Goal: Task Accomplishment & Management: Complete application form

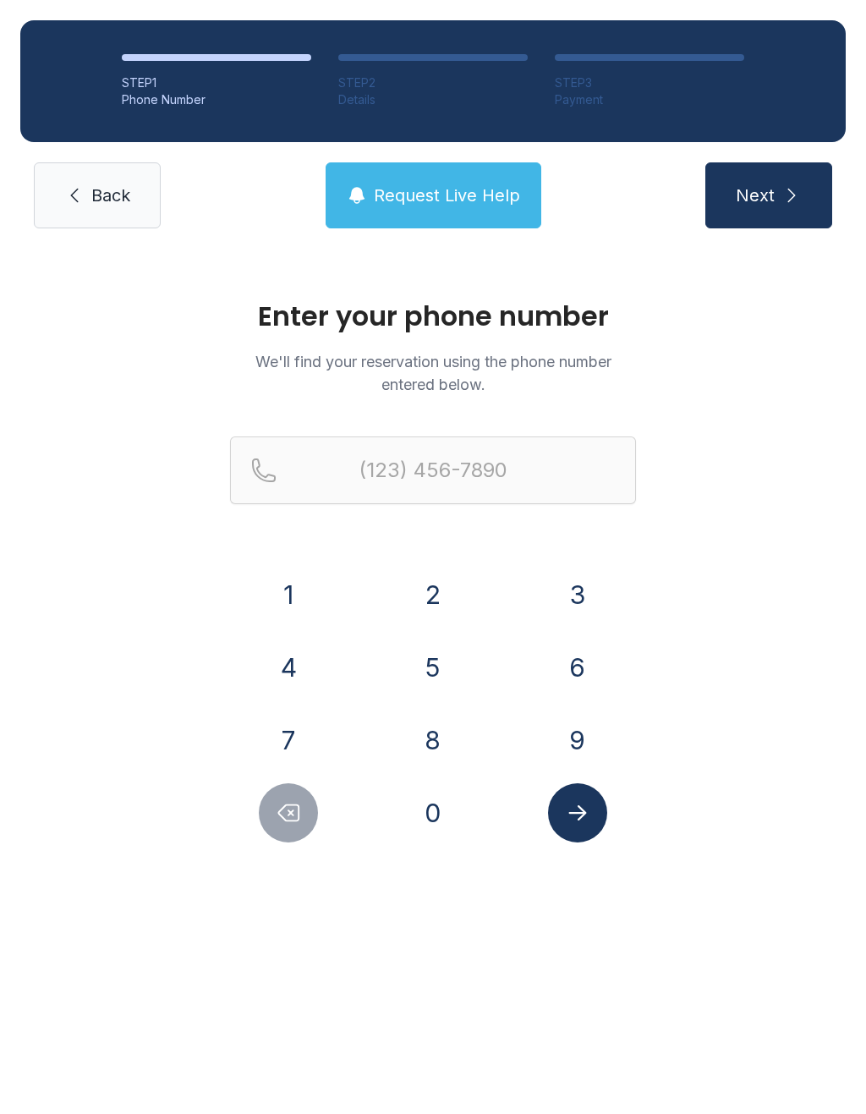
click at [556, 652] on button "6" at bounding box center [577, 667] width 59 height 59
click at [282, 605] on button "1" at bounding box center [288, 594] width 59 height 59
click at [429, 672] on button "5" at bounding box center [432, 667] width 59 height 59
click at [427, 606] on button "2" at bounding box center [432, 594] width 59 height 59
click at [282, 746] on button "7" at bounding box center [288, 739] width 59 height 59
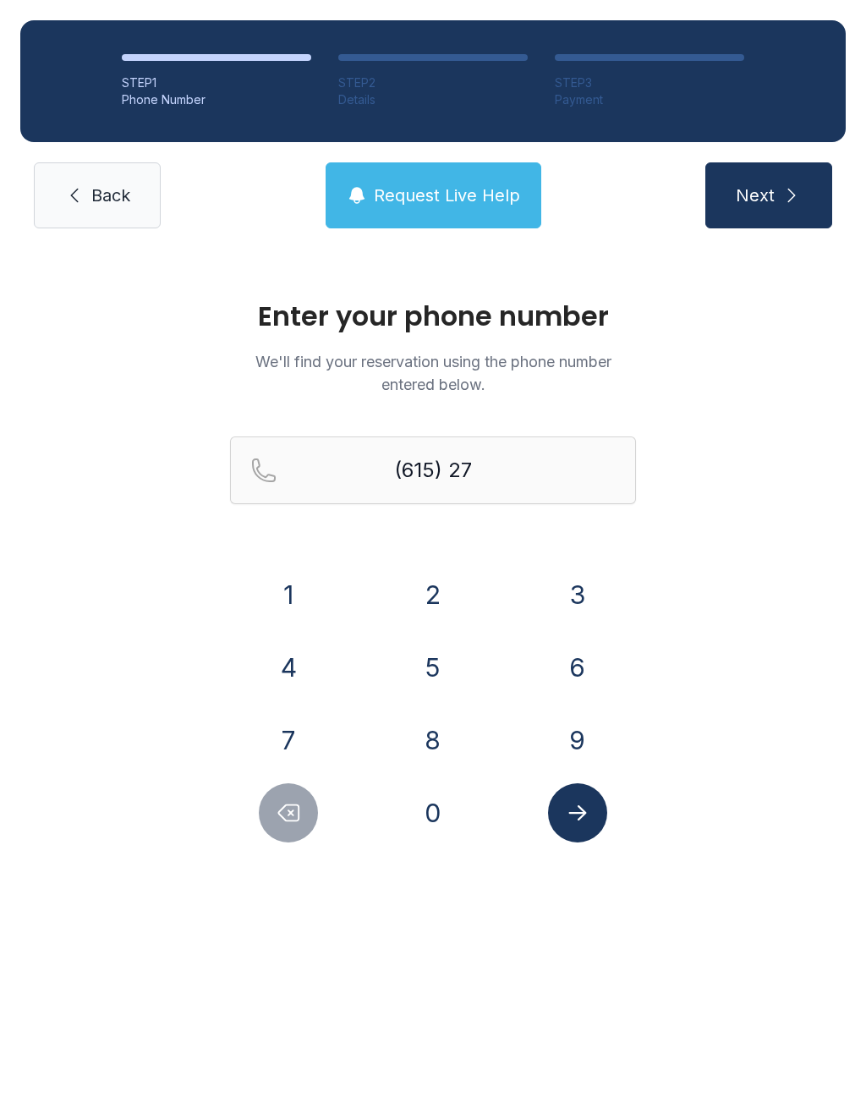
click at [429, 662] on button "5" at bounding box center [432, 667] width 59 height 59
click at [276, 732] on button "7" at bounding box center [288, 739] width 59 height 59
click at [282, 595] on button "1" at bounding box center [288, 594] width 59 height 59
click at [426, 600] on button "2" at bounding box center [432, 594] width 59 height 59
click at [565, 660] on button "6" at bounding box center [577, 667] width 59 height 59
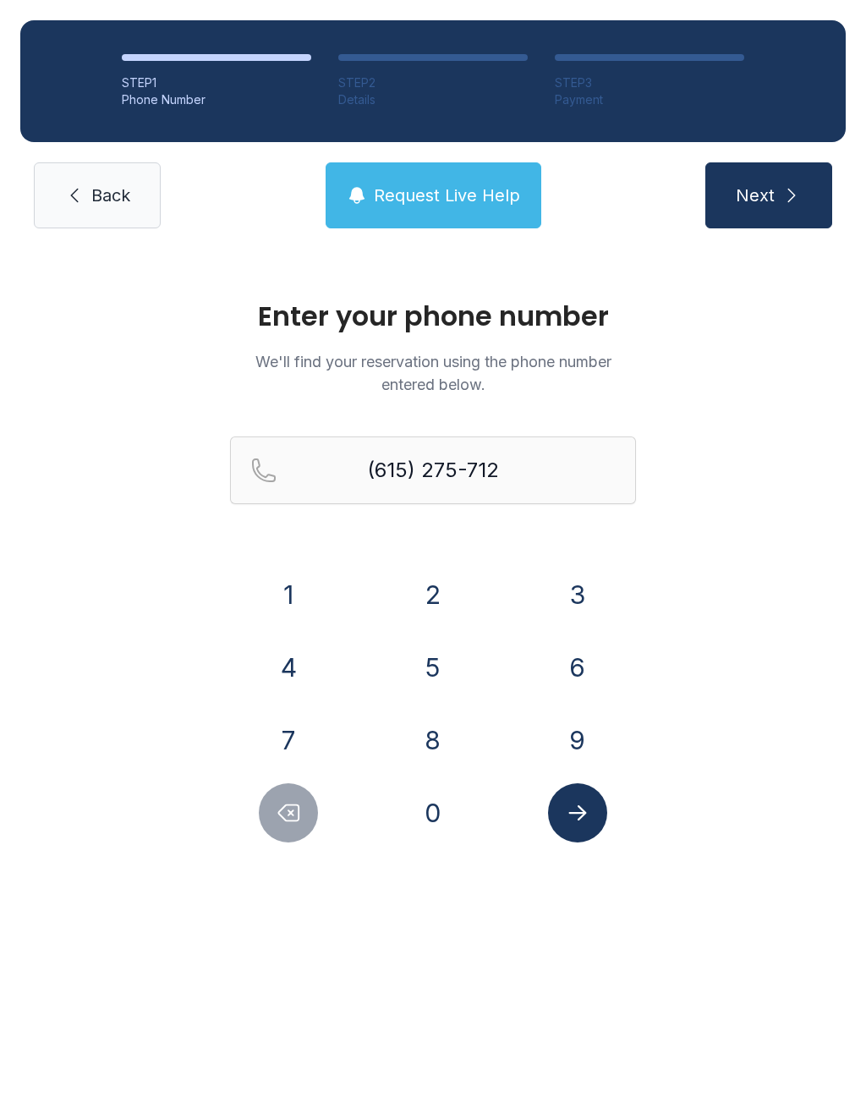
type input "[PHONE_NUMBER]"
click at [566, 802] on icon "Submit lookup form" at bounding box center [577, 812] width 25 height 25
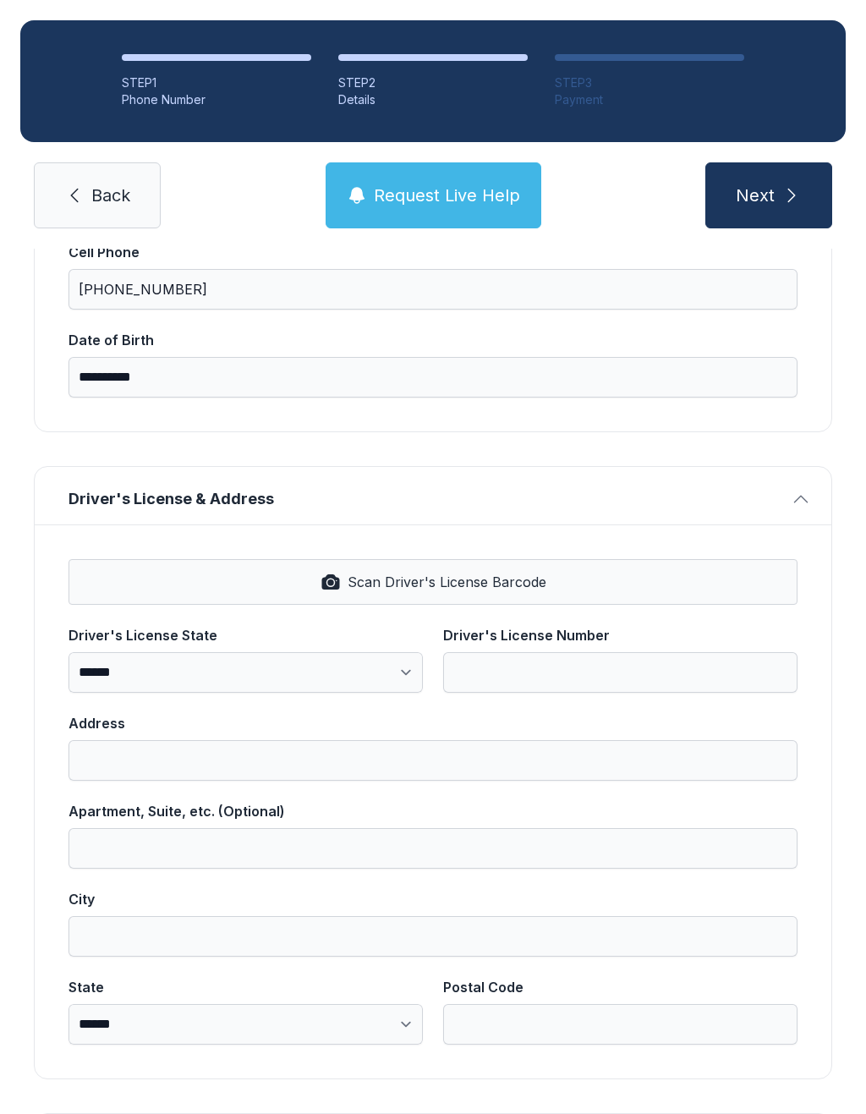
scroll to position [399, 0]
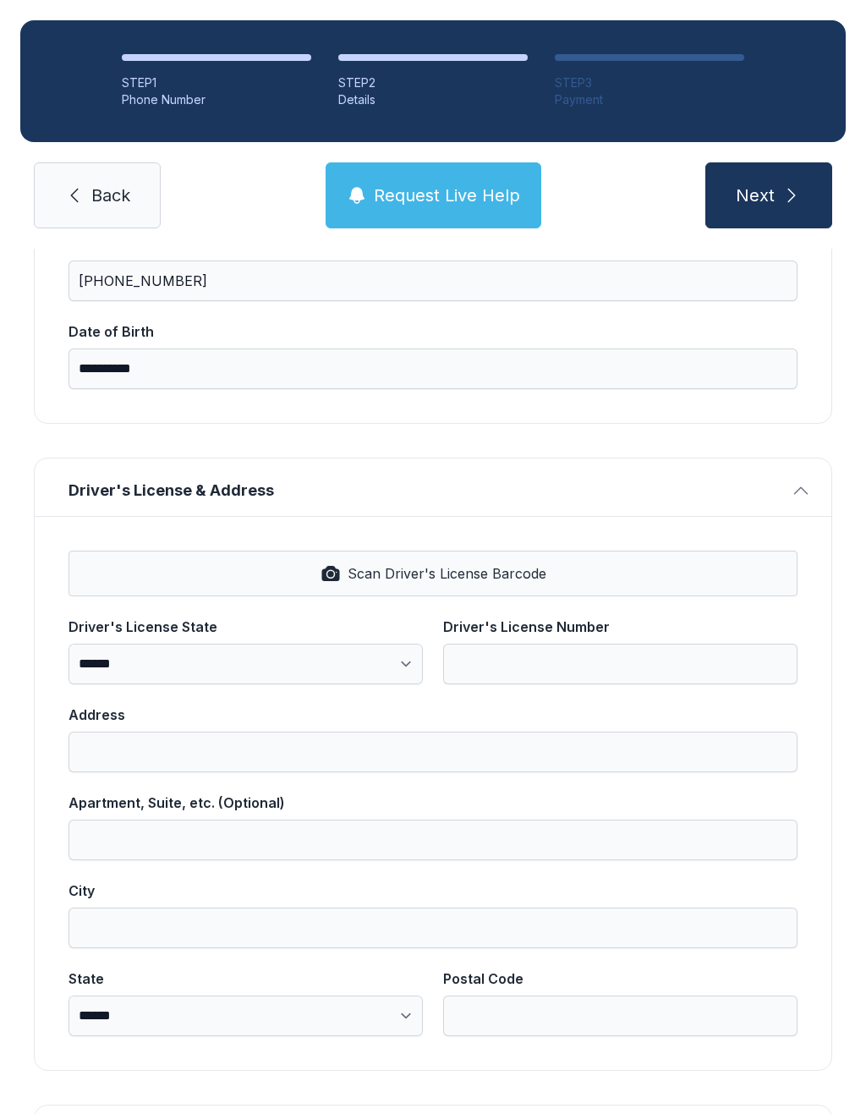
click at [417, 568] on span "Scan Driver's License Barcode" at bounding box center [447, 573] width 199 height 20
select select "**"
type input "*********"
type input "**********"
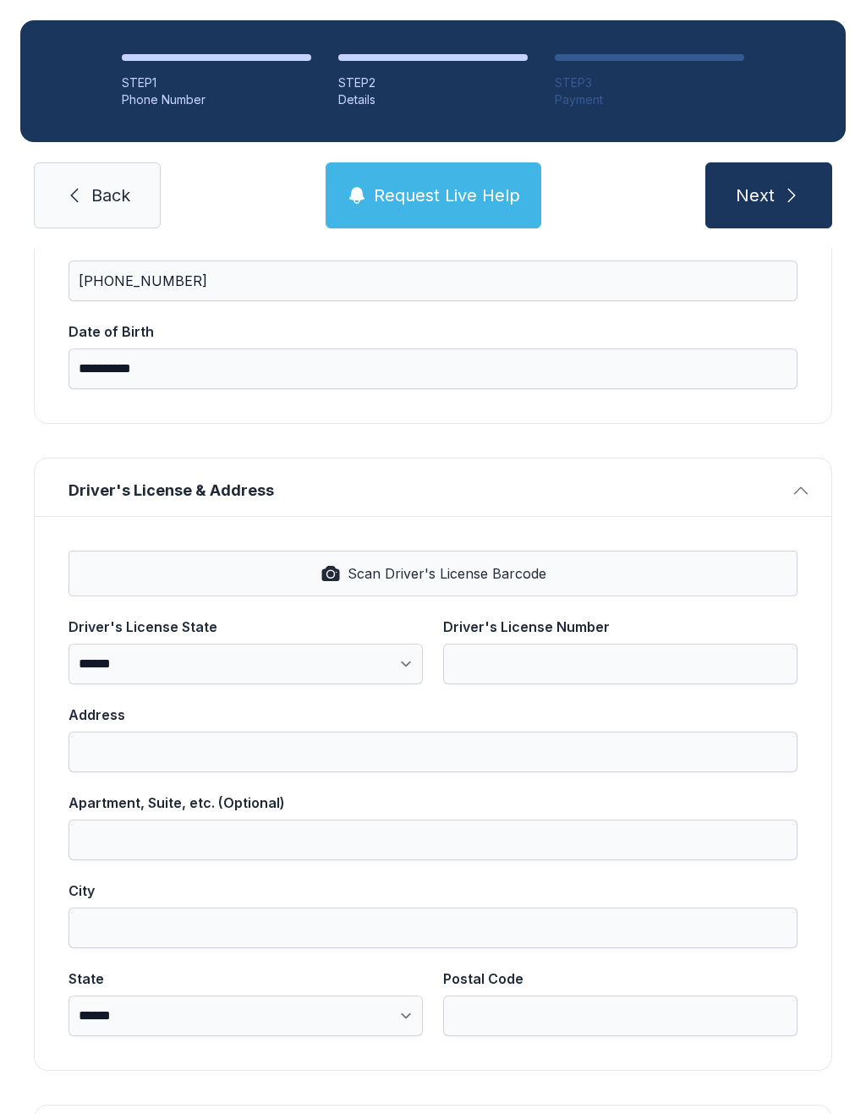
select select "**"
type input "*****"
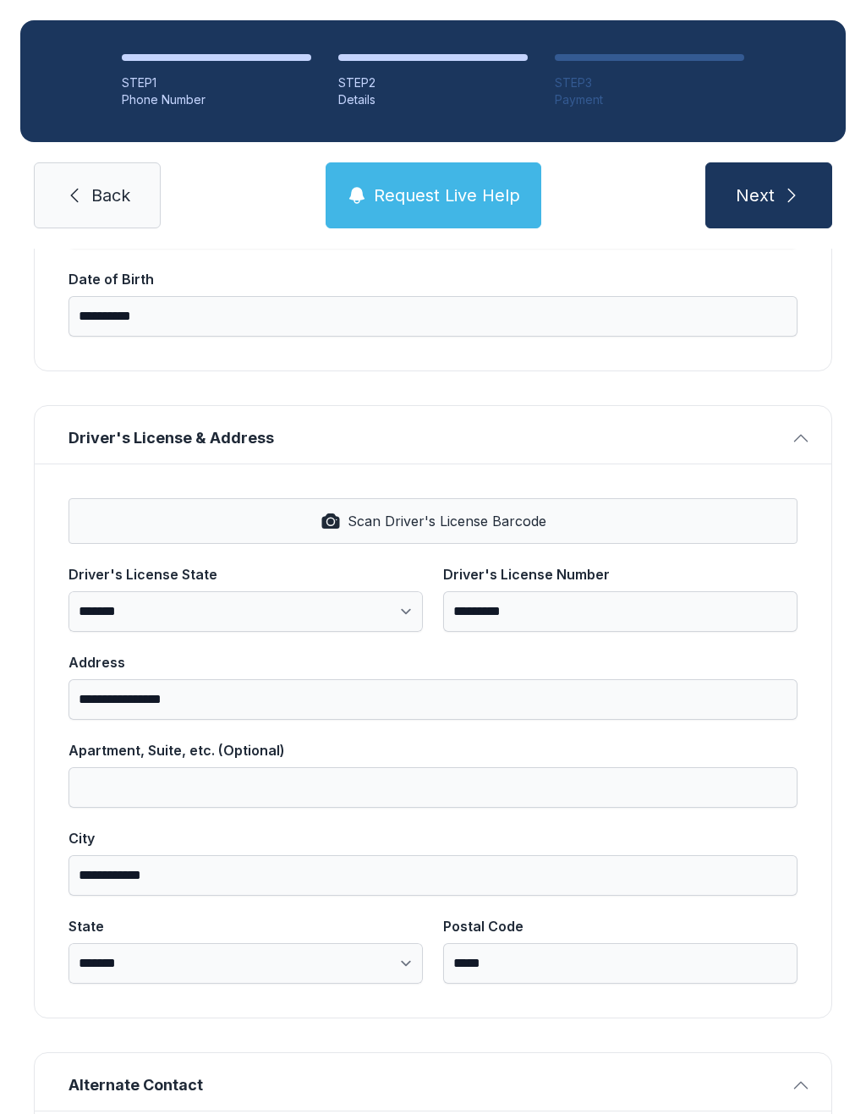
scroll to position [452, 0]
click at [755, 178] on button "Next" at bounding box center [768, 195] width 127 height 66
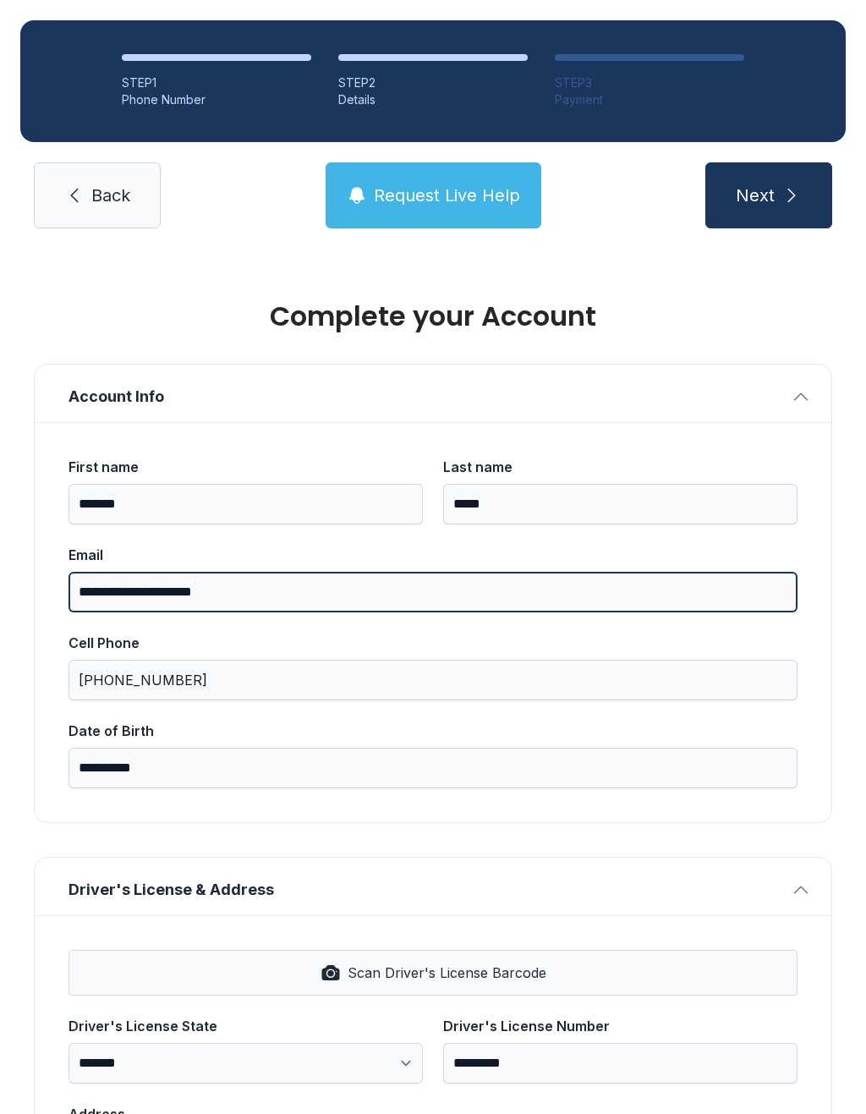
scroll to position [0, 0]
type input "**********"
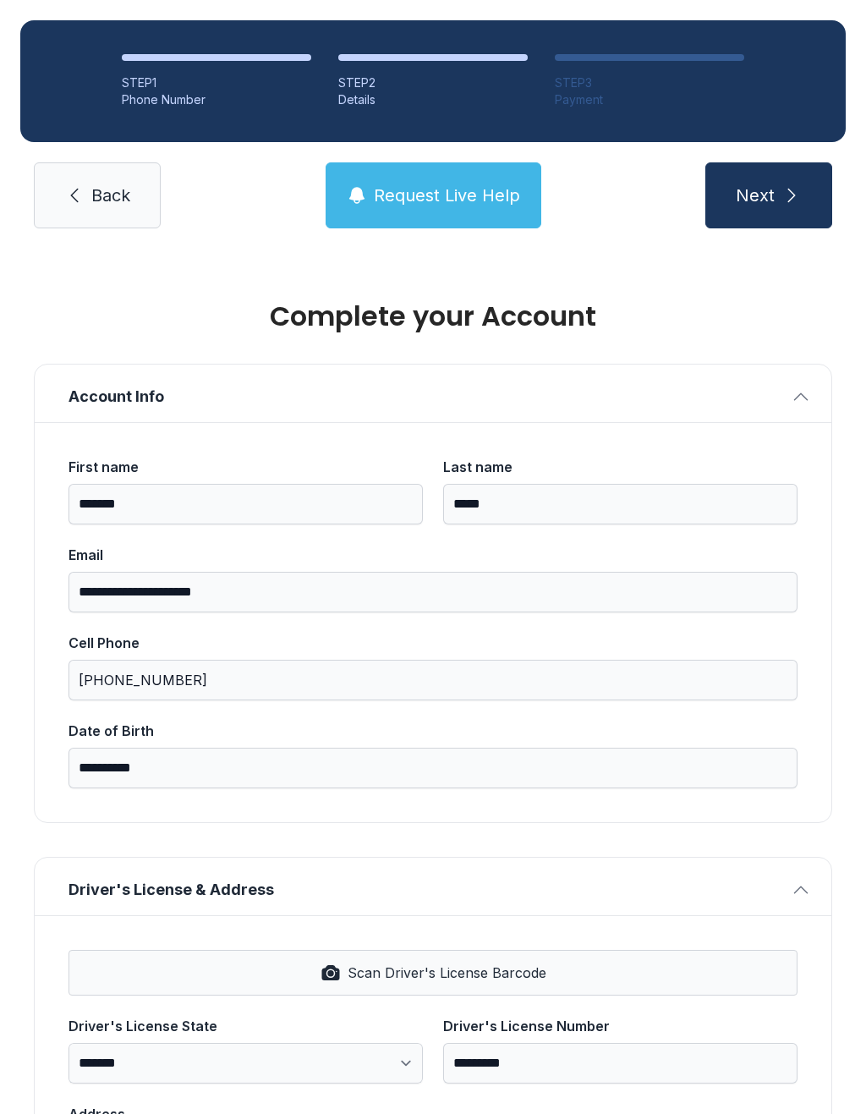
click at [764, 197] on span "Next" at bounding box center [755, 195] width 39 height 24
click at [757, 203] on span "Next" at bounding box center [755, 195] width 39 height 24
click at [771, 200] on span "Next" at bounding box center [755, 195] width 39 height 24
click at [769, 203] on span "Next" at bounding box center [755, 195] width 39 height 24
click at [777, 187] on button "Next" at bounding box center [768, 195] width 127 height 66
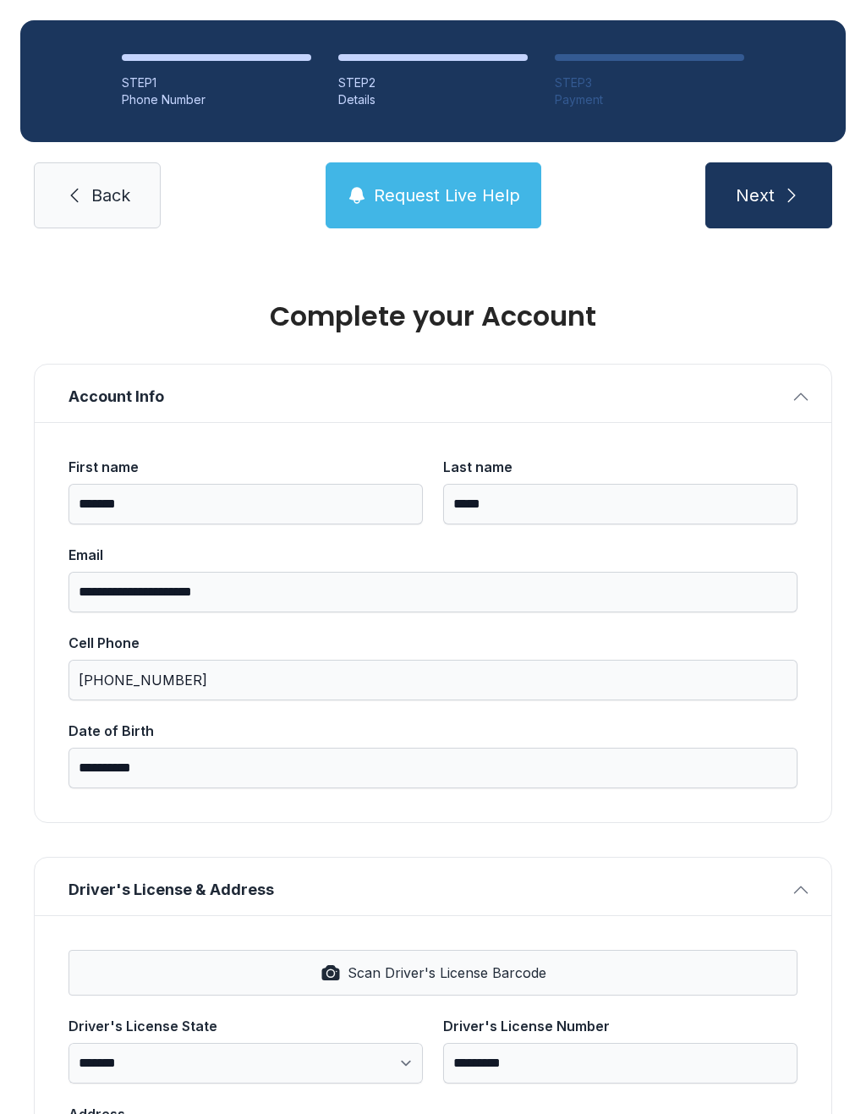
click at [768, 209] on button "Next" at bounding box center [768, 195] width 127 height 66
click at [768, 195] on button "Next" at bounding box center [768, 195] width 127 height 66
click at [756, 181] on button "Next" at bounding box center [768, 195] width 127 height 66
click at [756, 183] on span "Next" at bounding box center [755, 195] width 39 height 24
type input "*"
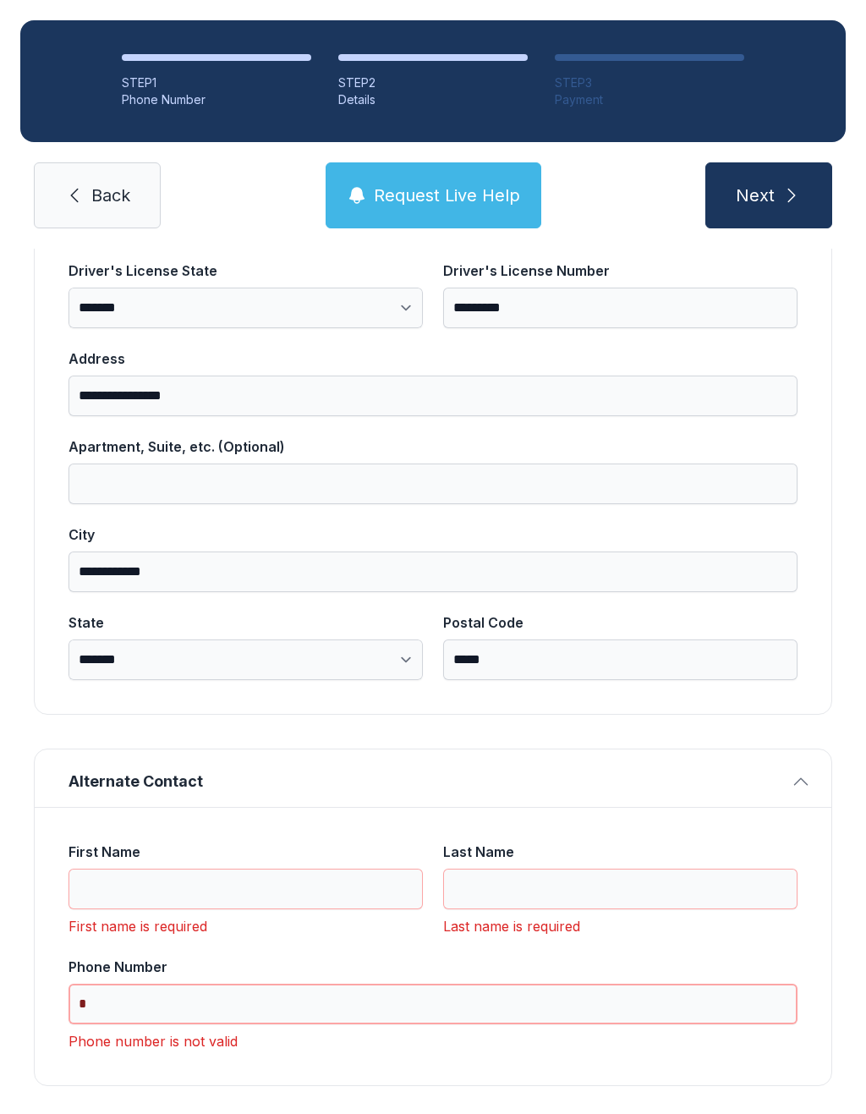
scroll to position [753, 0]
click at [791, 776] on icon "button" at bounding box center [801, 783] width 20 height 20
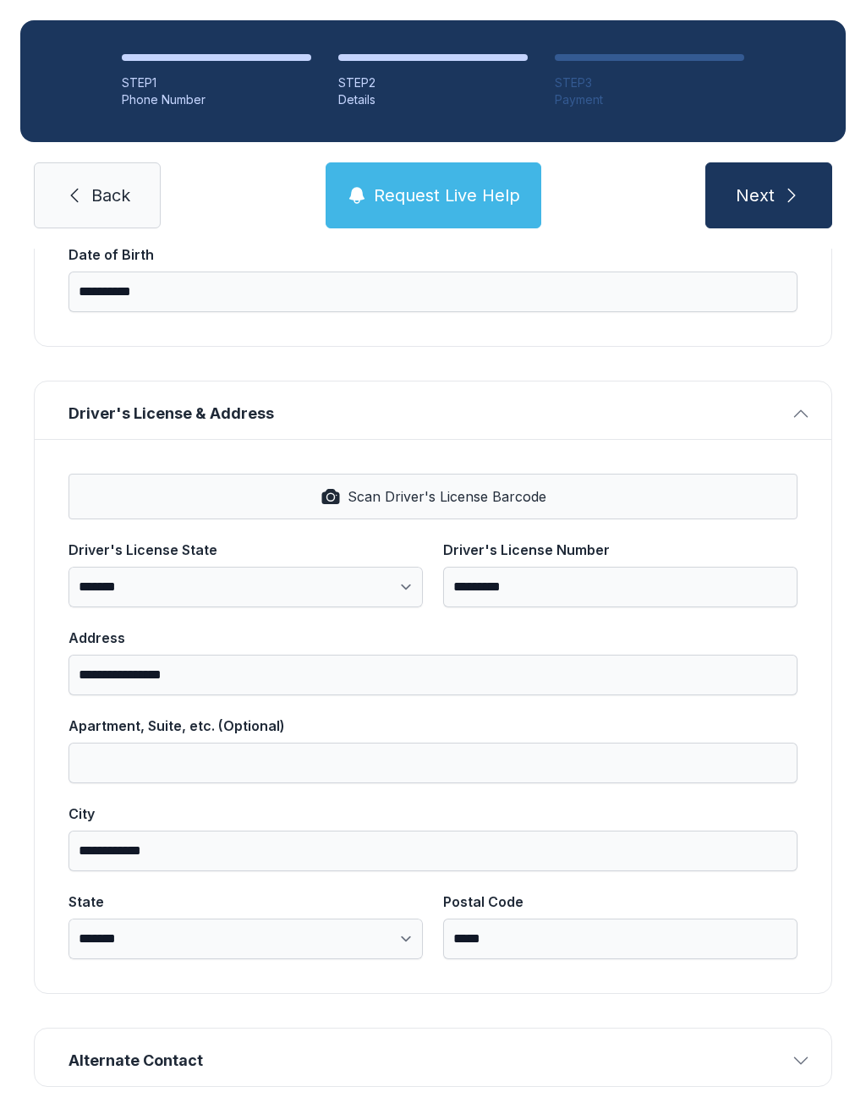
click at [759, 194] on span "Next" at bounding box center [755, 195] width 39 height 24
click at [783, 1058] on span "Alternate Contact" at bounding box center [425, 1061] width 715 height 24
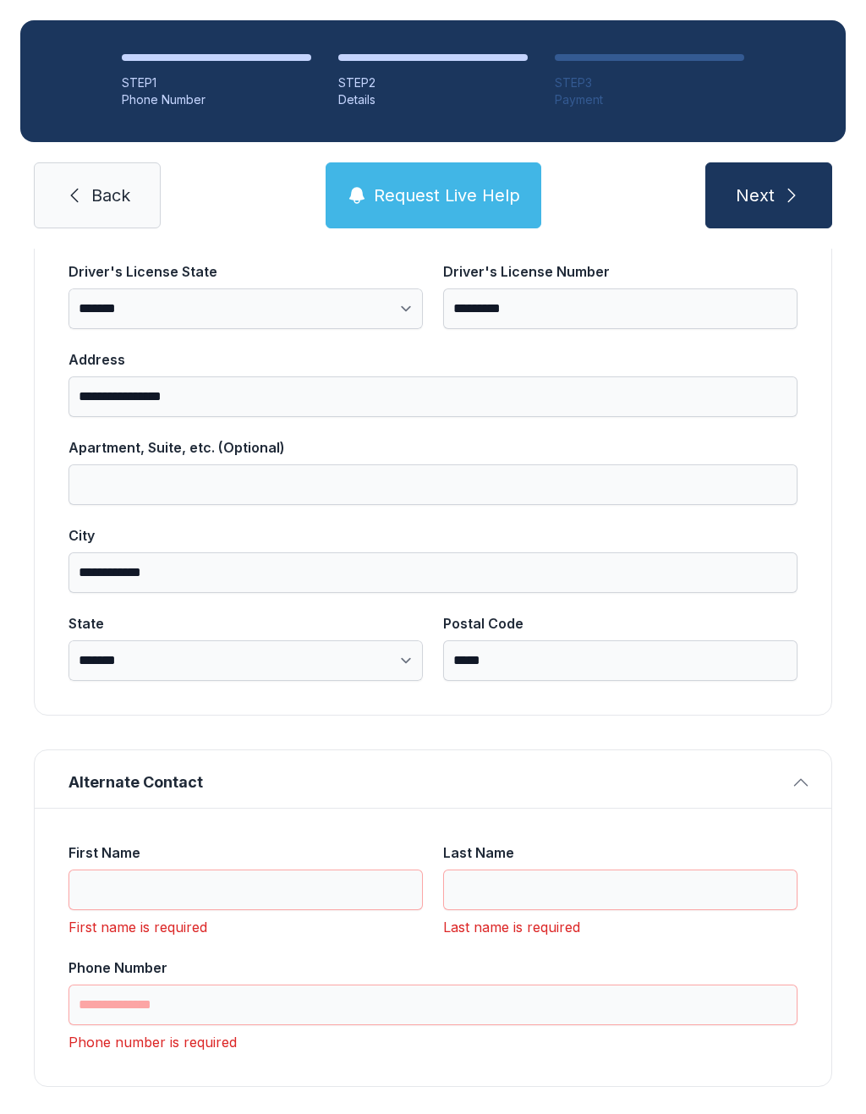
scroll to position [753, 0]
click at [92, 887] on input "First Name" at bounding box center [245, 890] width 354 height 41
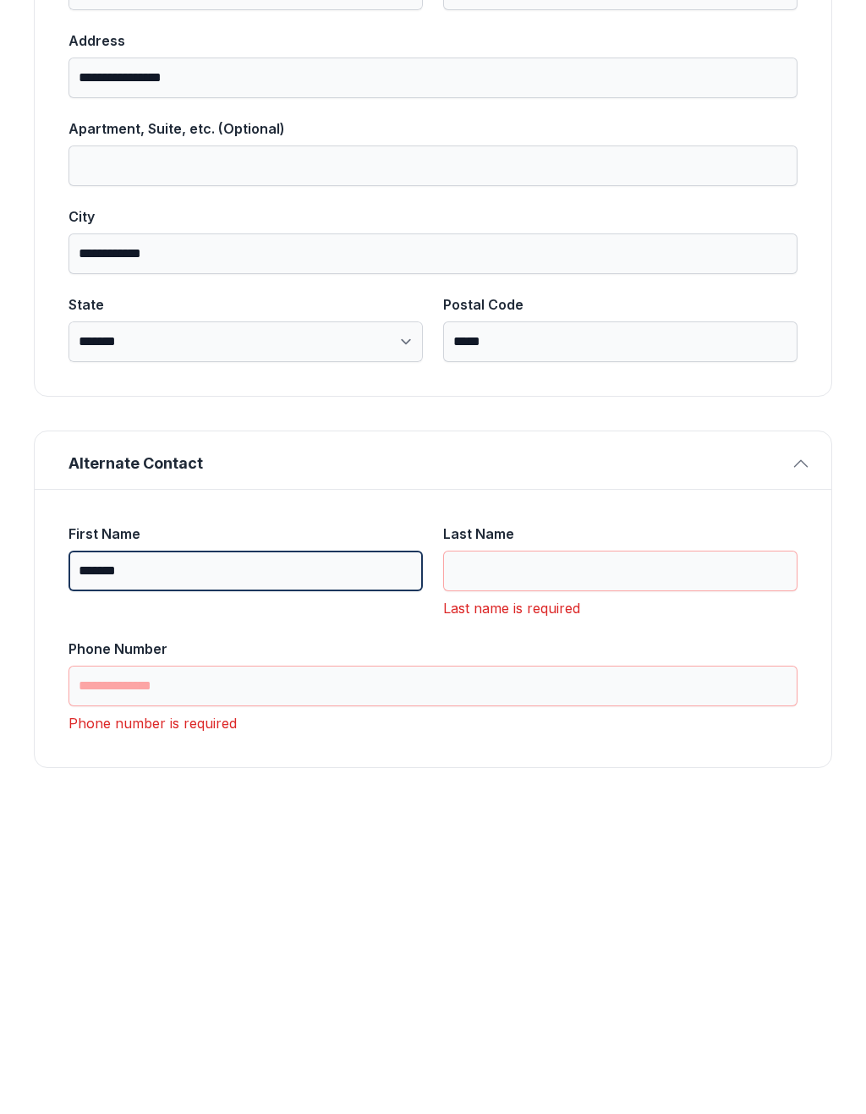
type input "*******"
click at [768, 162] on button "Next" at bounding box center [768, 195] width 127 height 66
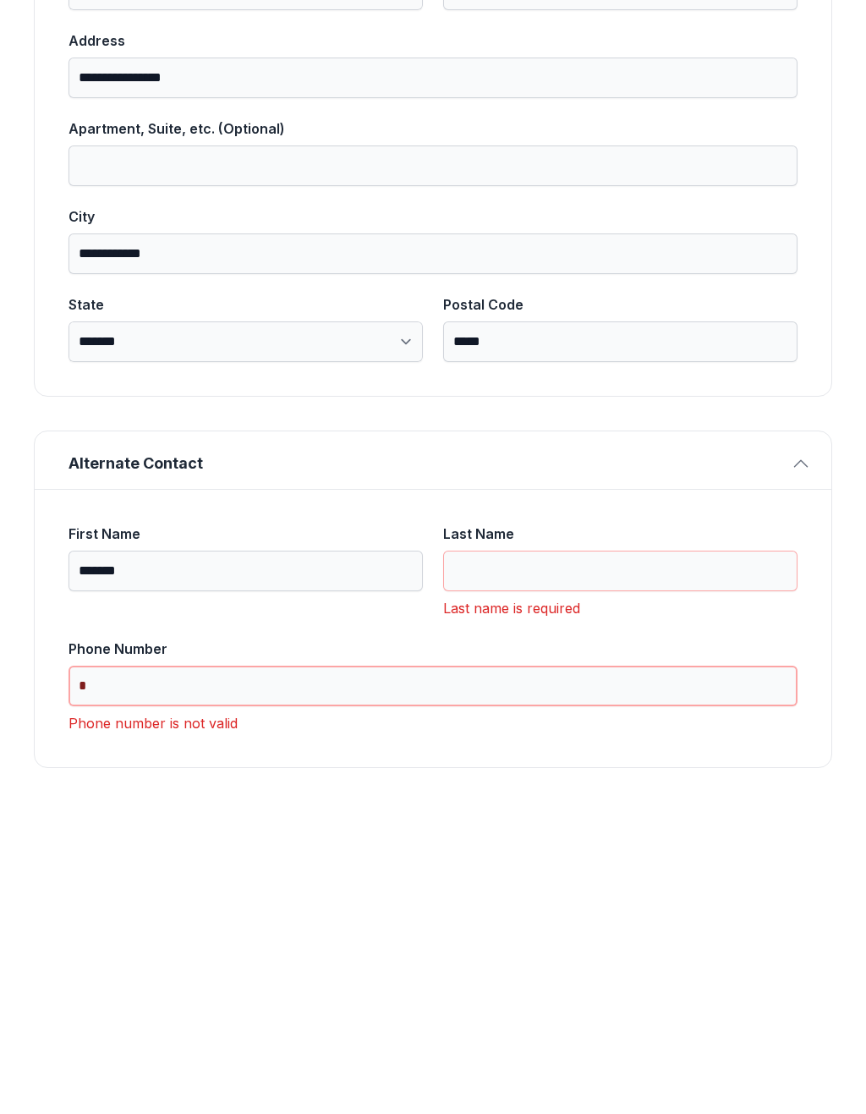
type input "*"
click at [172, 870] on input "*******" at bounding box center [245, 890] width 354 height 41
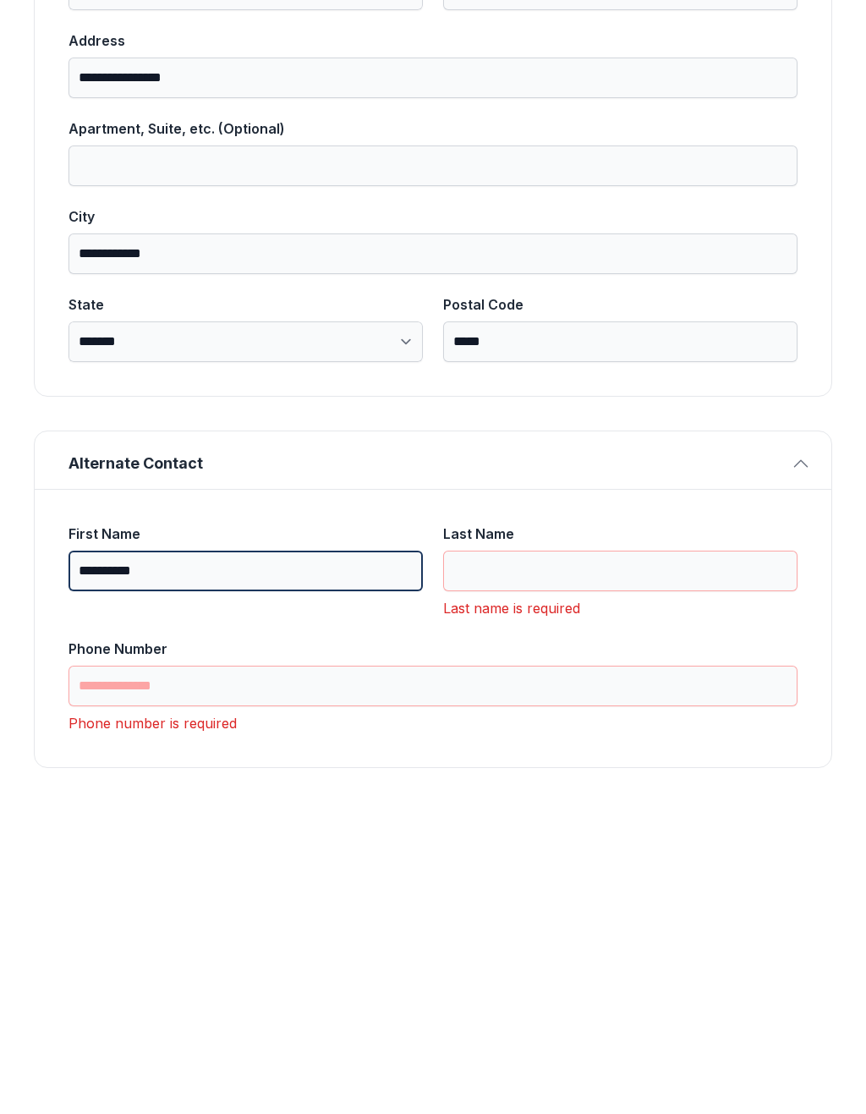
type input "*********"
click at [496, 870] on input "Last Name" at bounding box center [620, 890] width 354 height 41
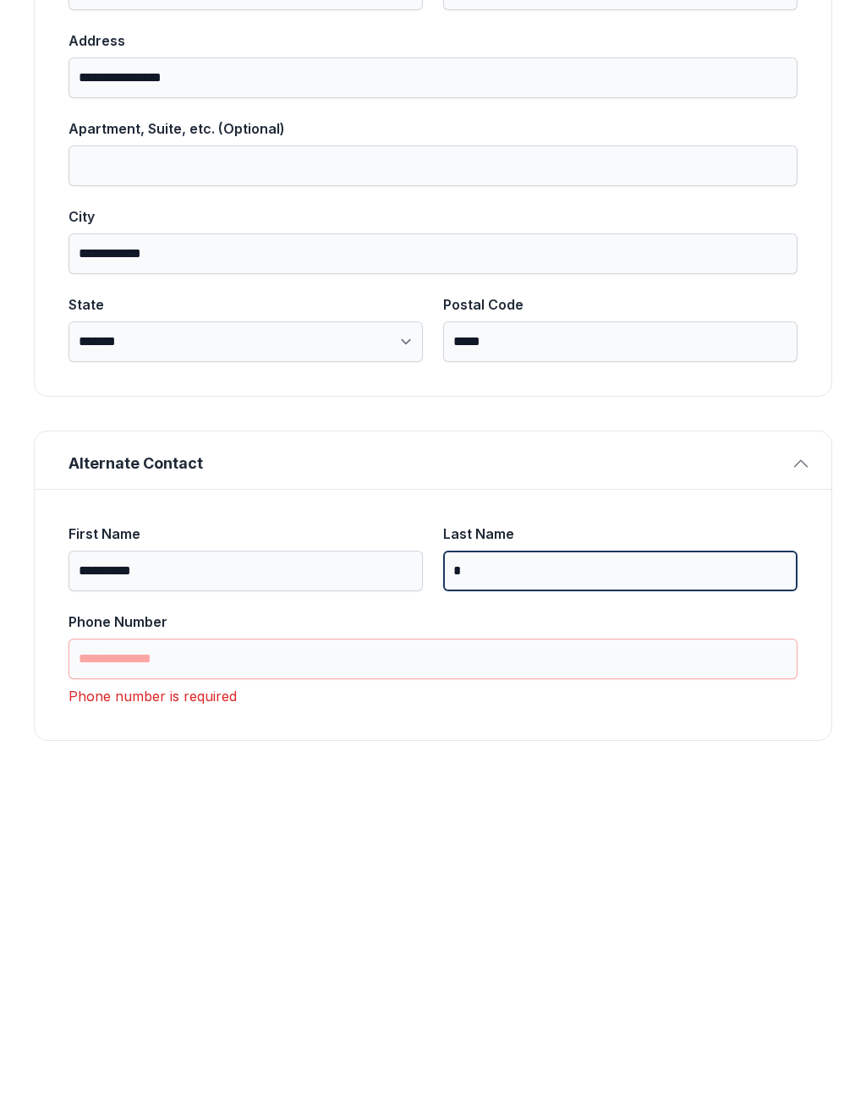
scroll to position [726, 0]
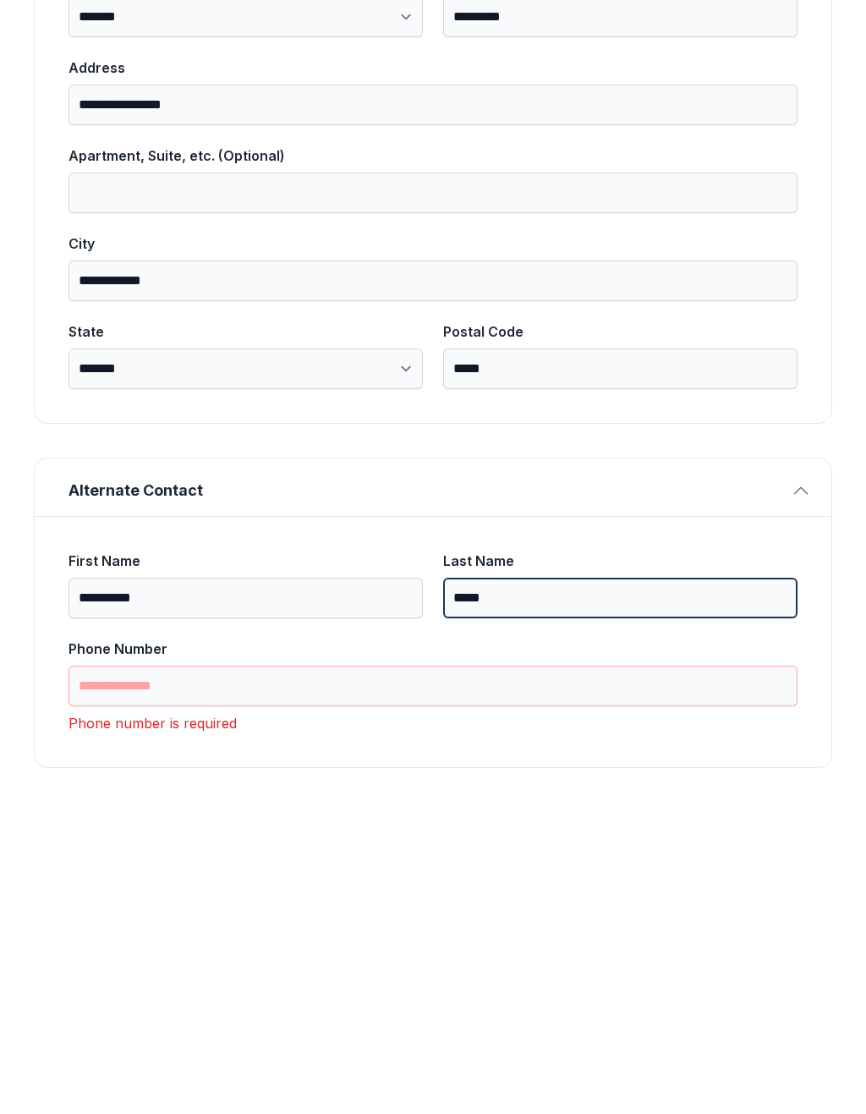
type input "*****"
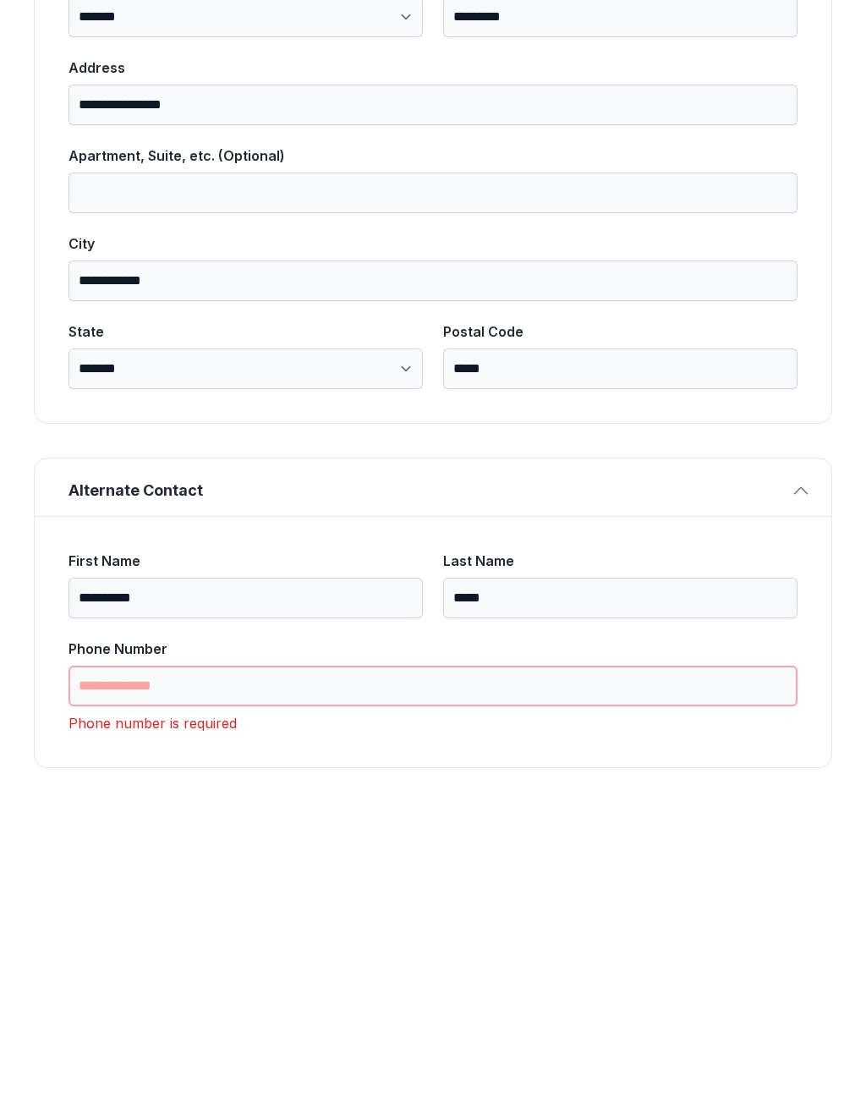
click at [215, 985] on input "Phone Number" at bounding box center [432, 1005] width 729 height 41
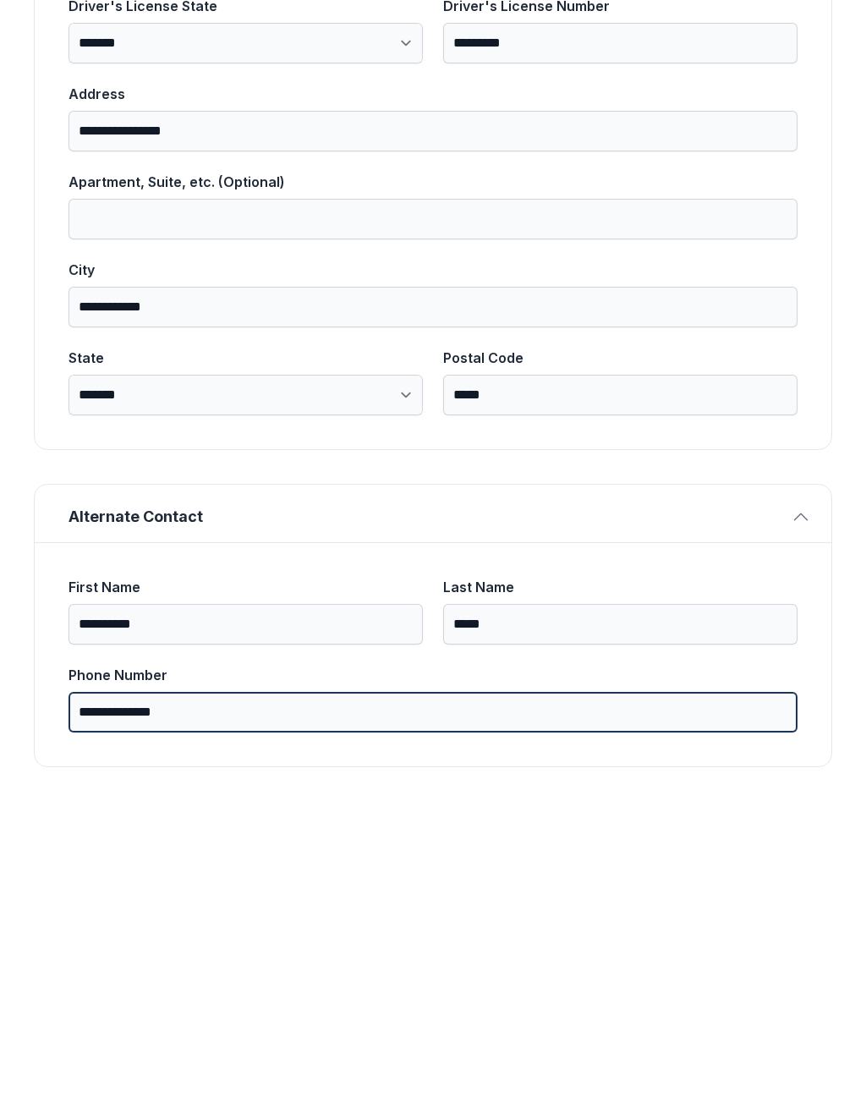
scroll to position [699, 0]
type input "**********"
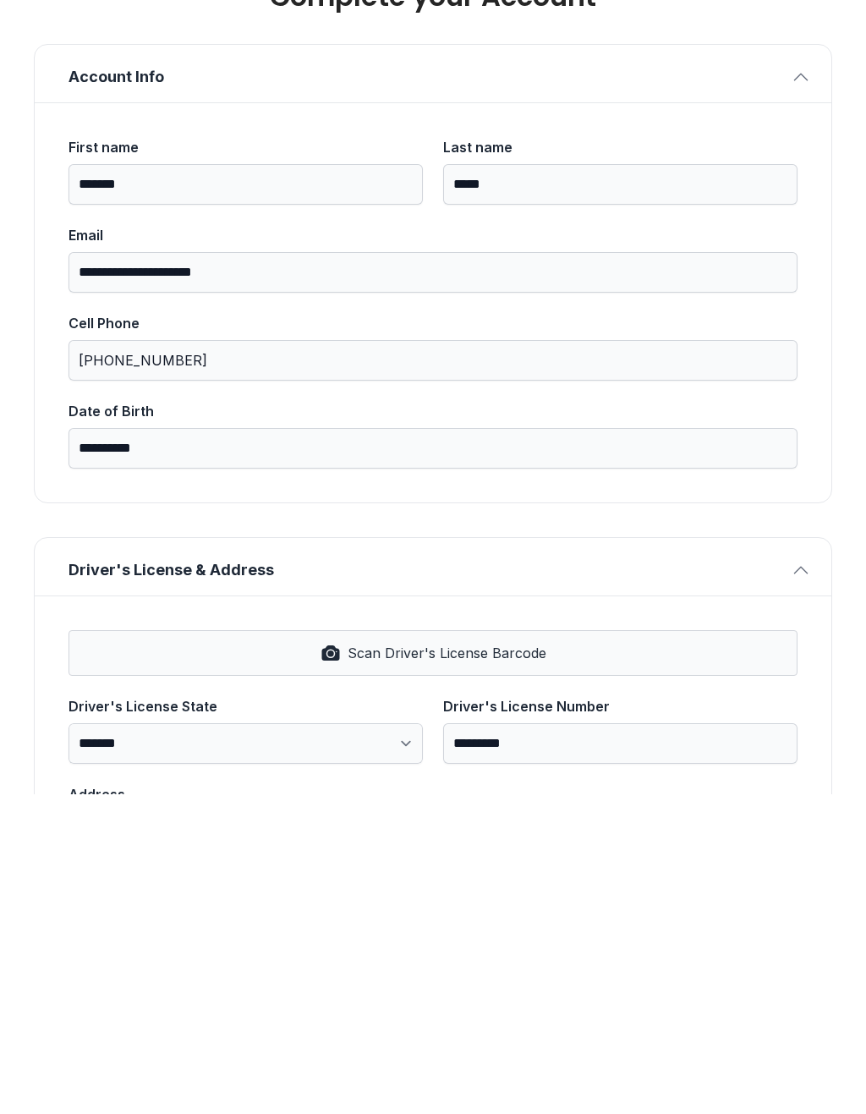
scroll to position [0, 0]
click at [797, 364] on button "Account Info" at bounding box center [433, 392] width 797 height 57
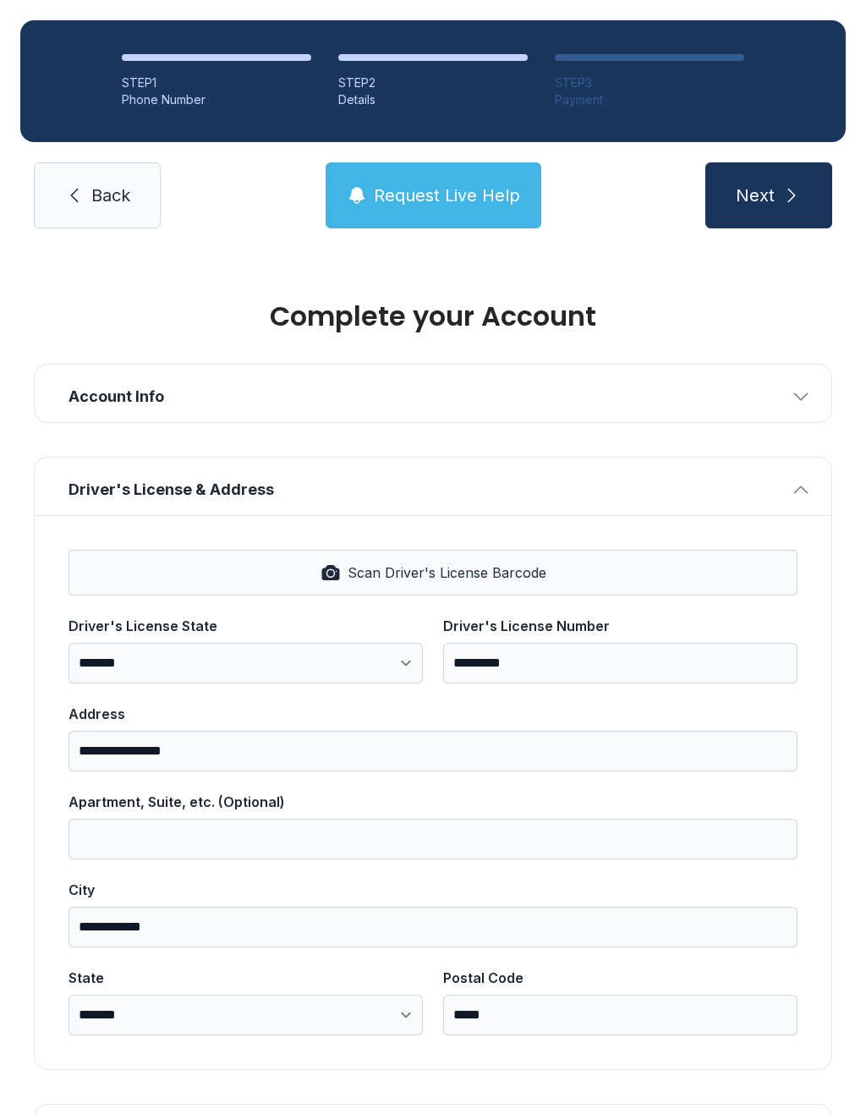
click at [785, 185] on icon "submit" at bounding box center [791, 195] width 20 height 20
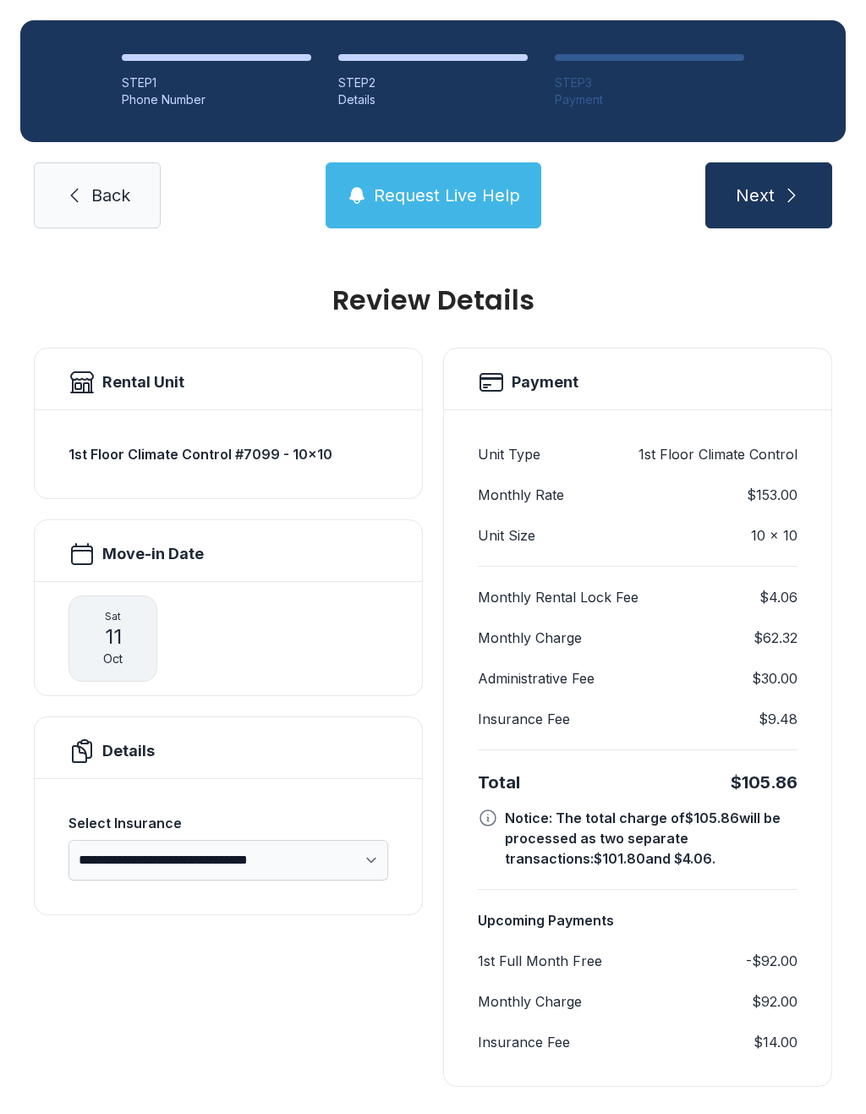
scroll to position [15, 0]
click at [85, 162] on link "Back" at bounding box center [97, 195] width 127 height 66
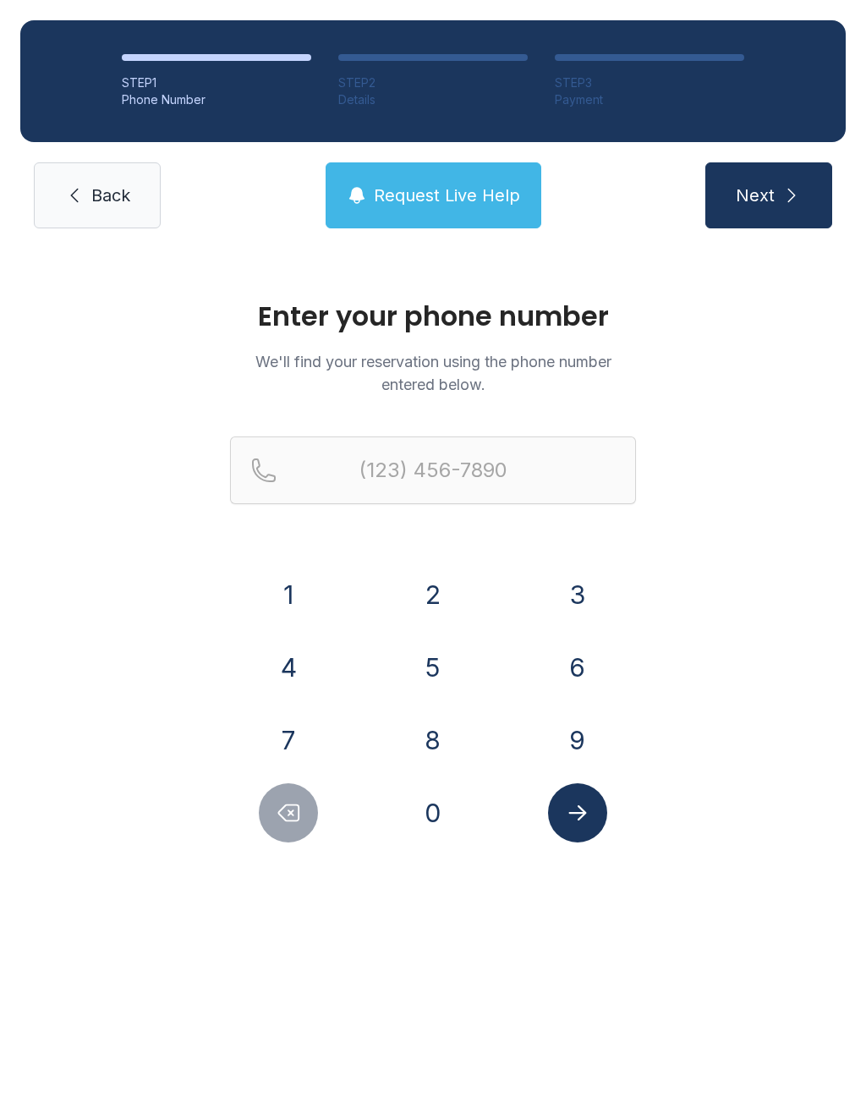
click at [96, 194] on span "Back" at bounding box center [110, 195] width 39 height 24
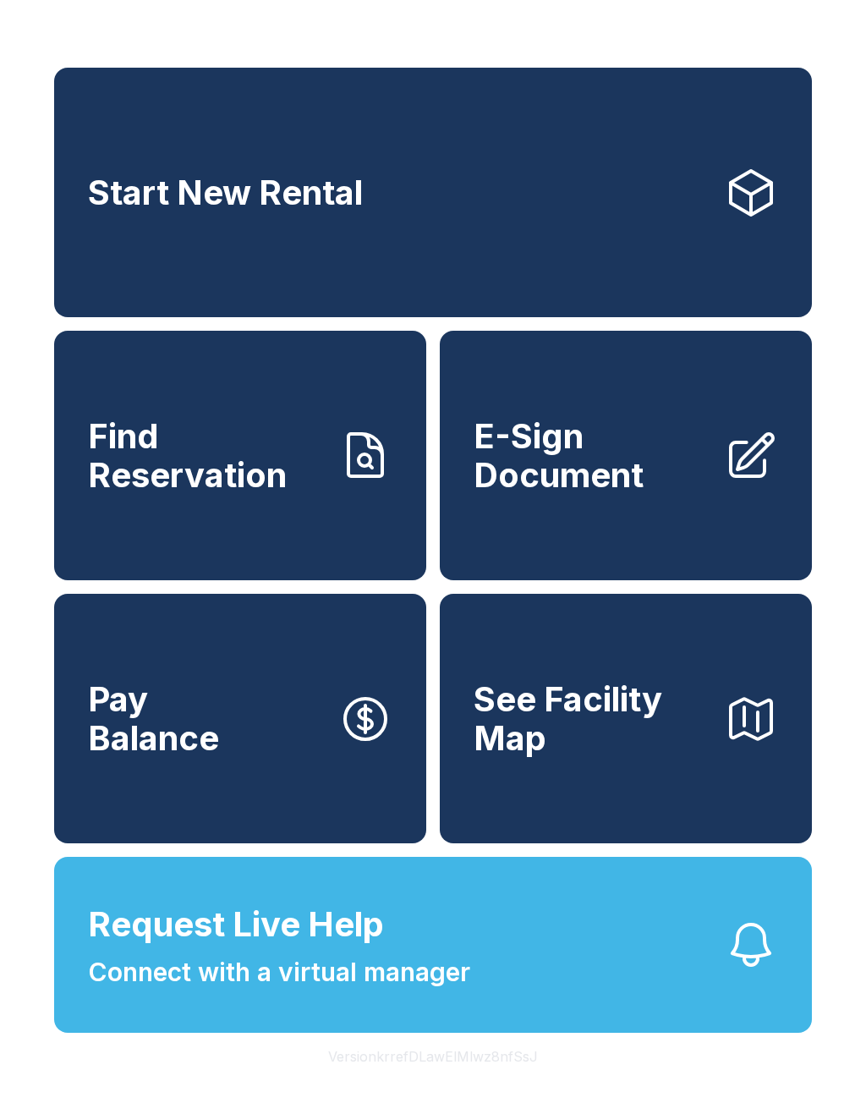
click at [624, 522] on link "E-Sign Document" at bounding box center [626, 455] width 372 height 249
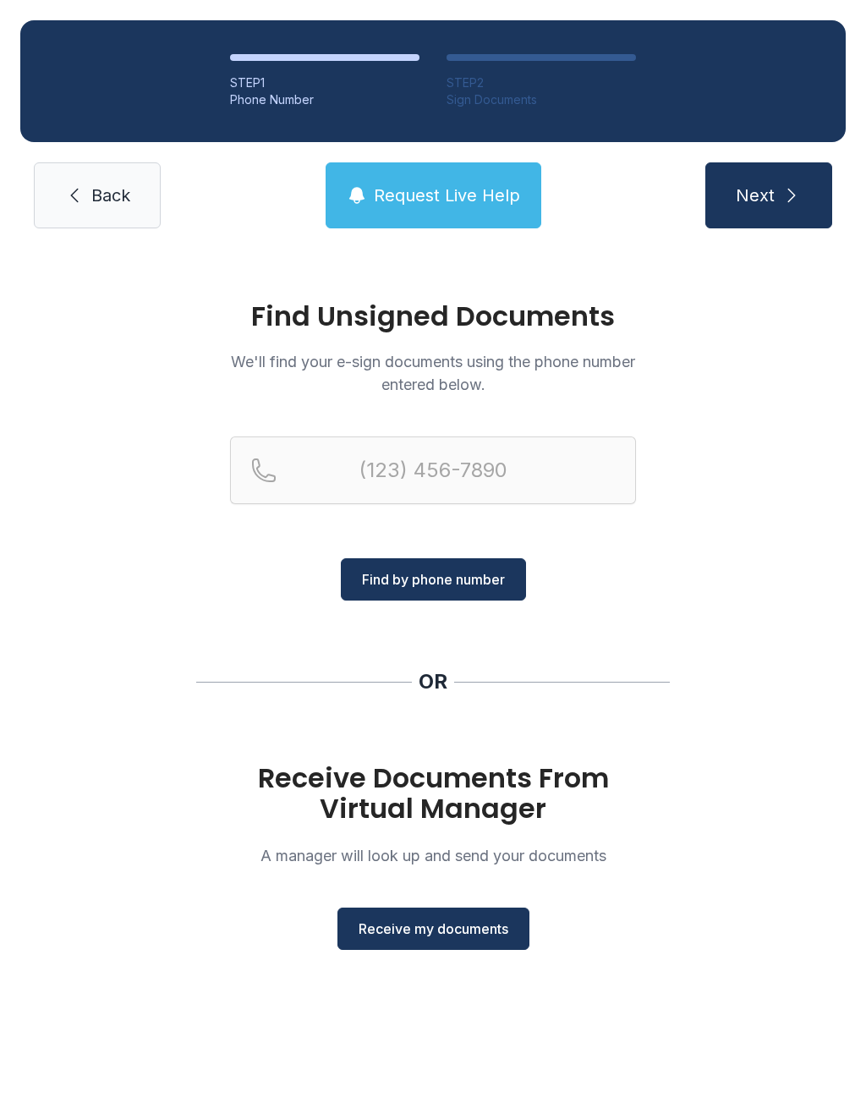
click at [453, 932] on span "Receive my documents" at bounding box center [434, 928] width 150 height 20
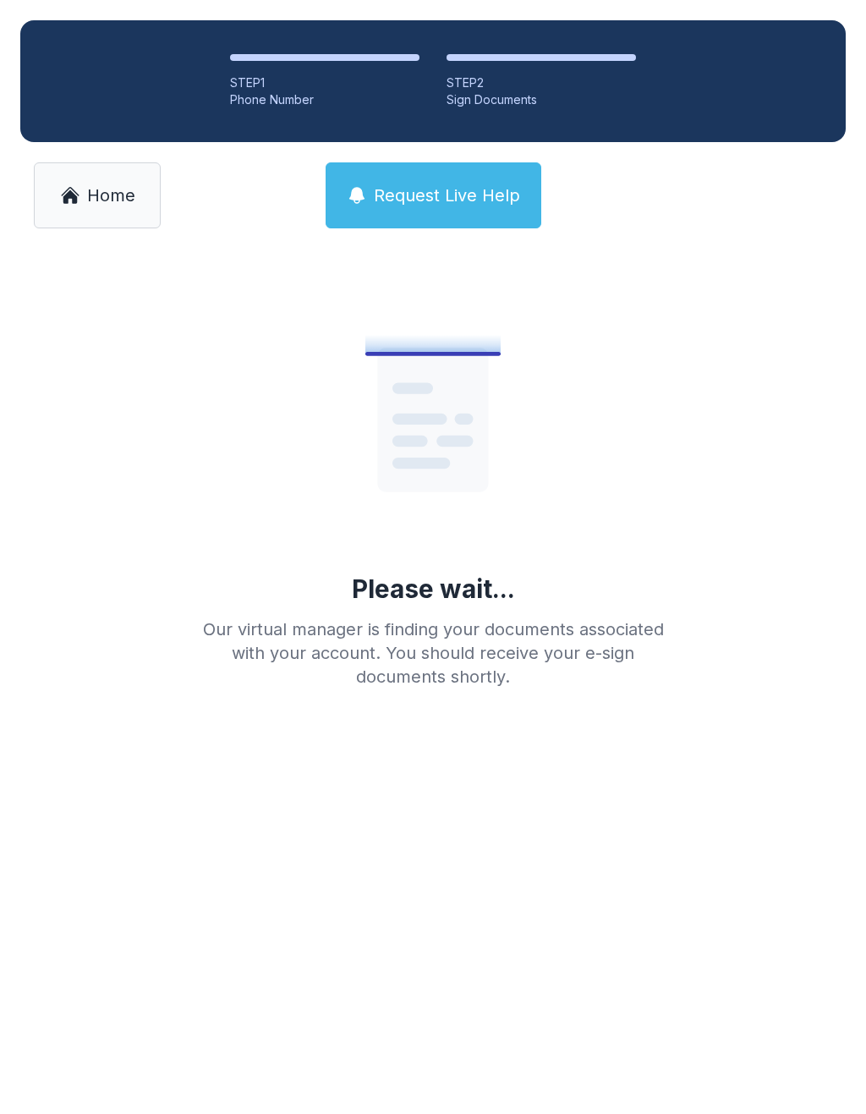
click at [106, 201] on span "Home" at bounding box center [111, 195] width 48 height 24
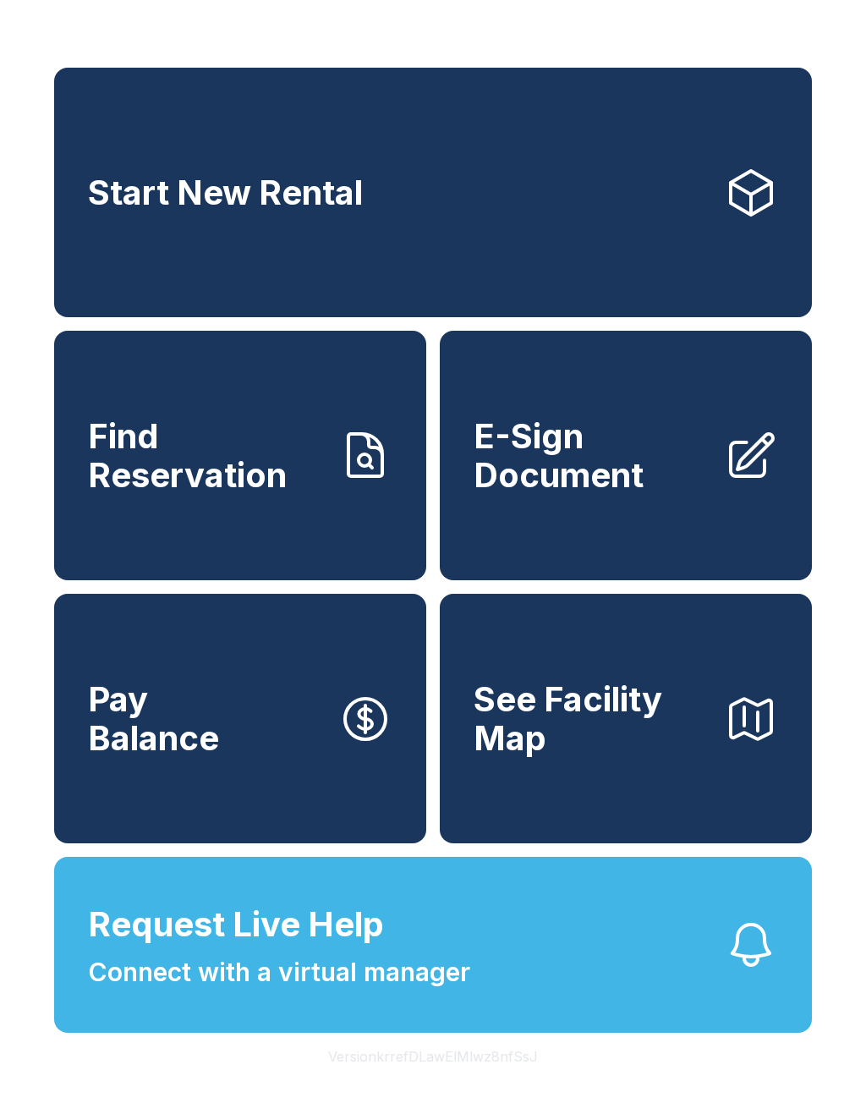
click at [660, 494] on span "E-Sign Document" at bounding box center [592, 455] width 237 height 77
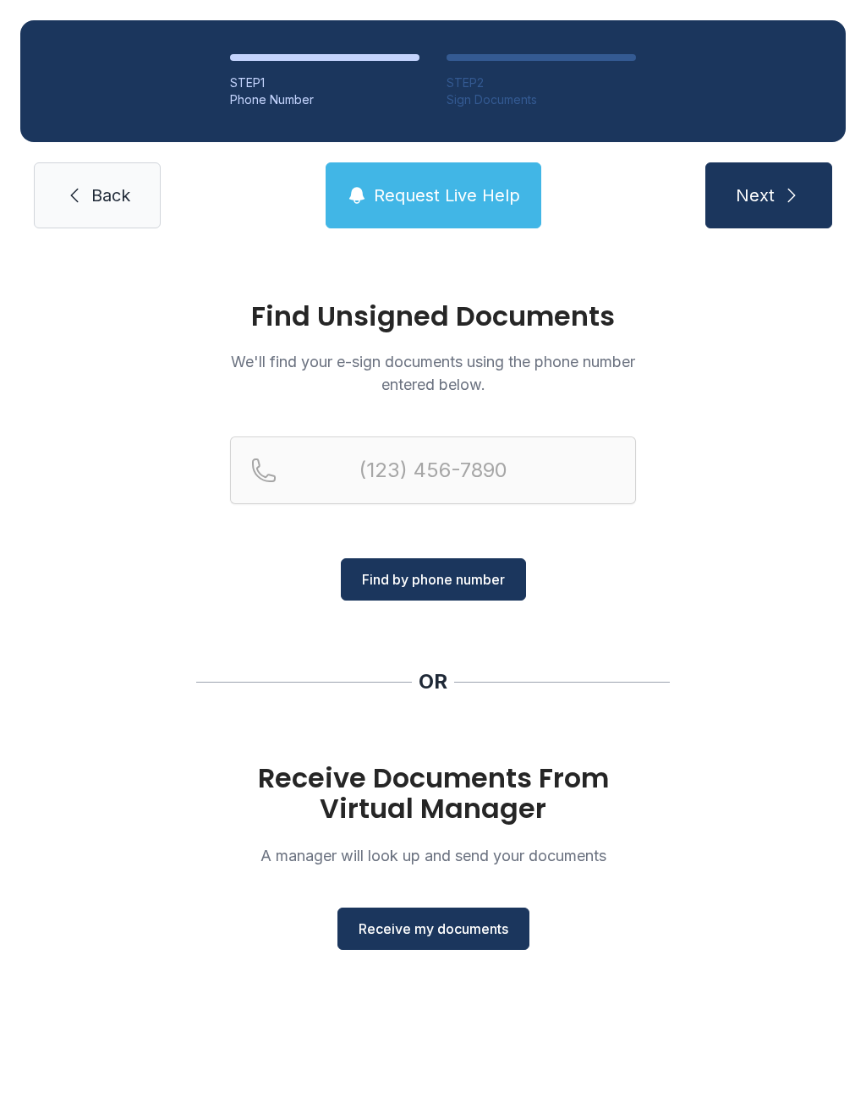
click at [440, 938] on span "Receive my documents" at bounding box center [434, 928] width 150 height 20
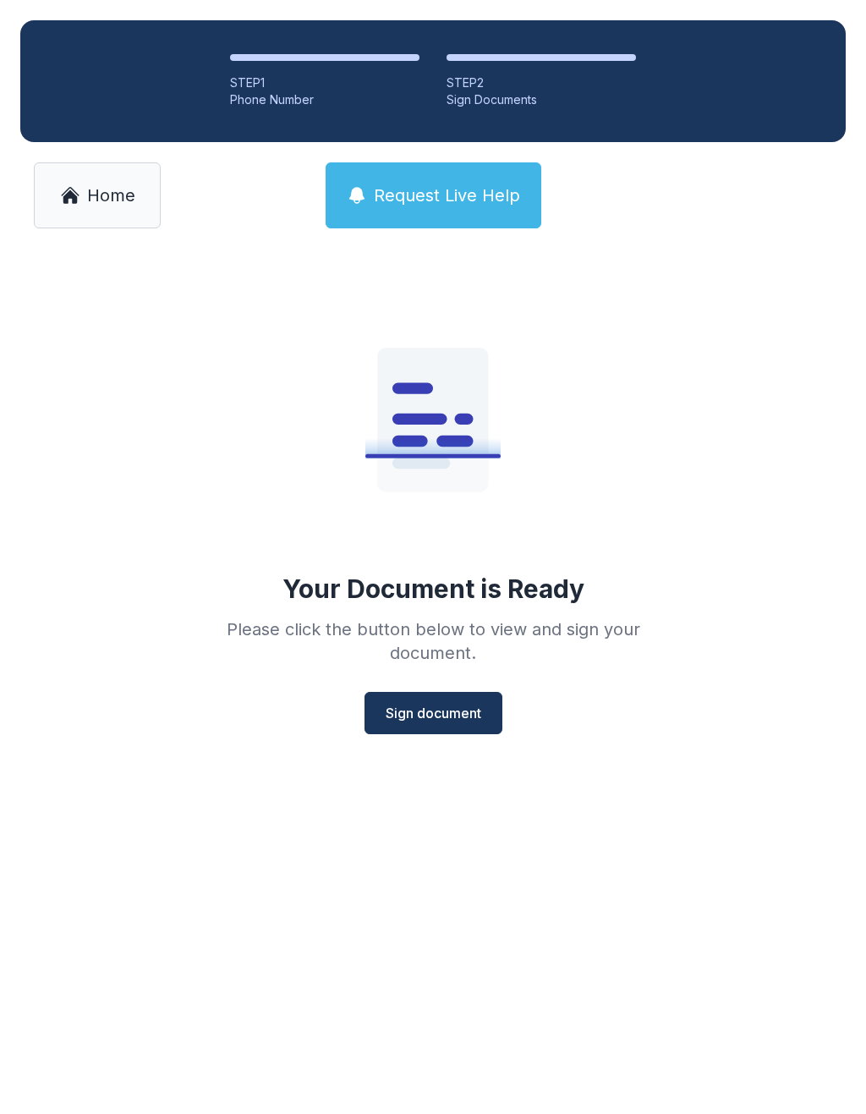
click at [444, 712] on span "Sign document" at bounding box center [434, 713] width 96 height 20
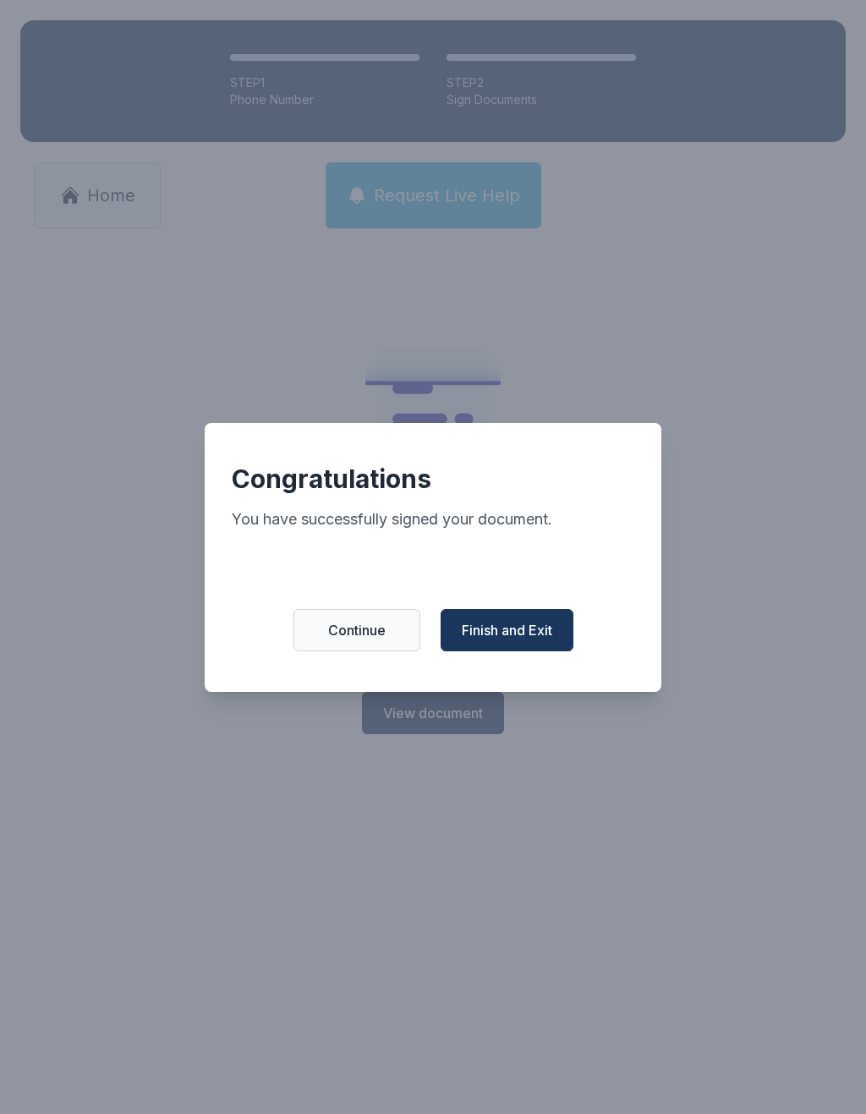
click at [506, 636] on span "Finish and Exit" at bounding box center [507, 630] width 90 height 20
